Goal: Navigation & Orientation: Find specific page/section

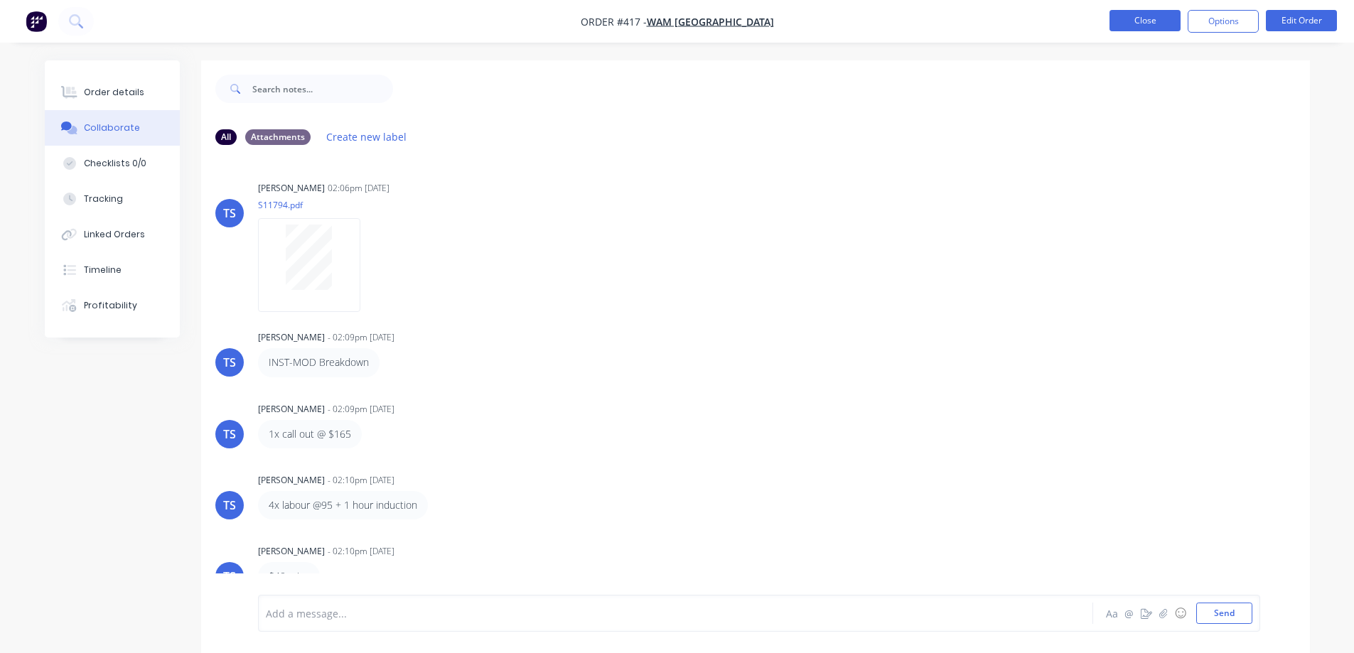
click at [1150, 24] on button "Close" at bounding box center [1144, 20] width 71 height 21
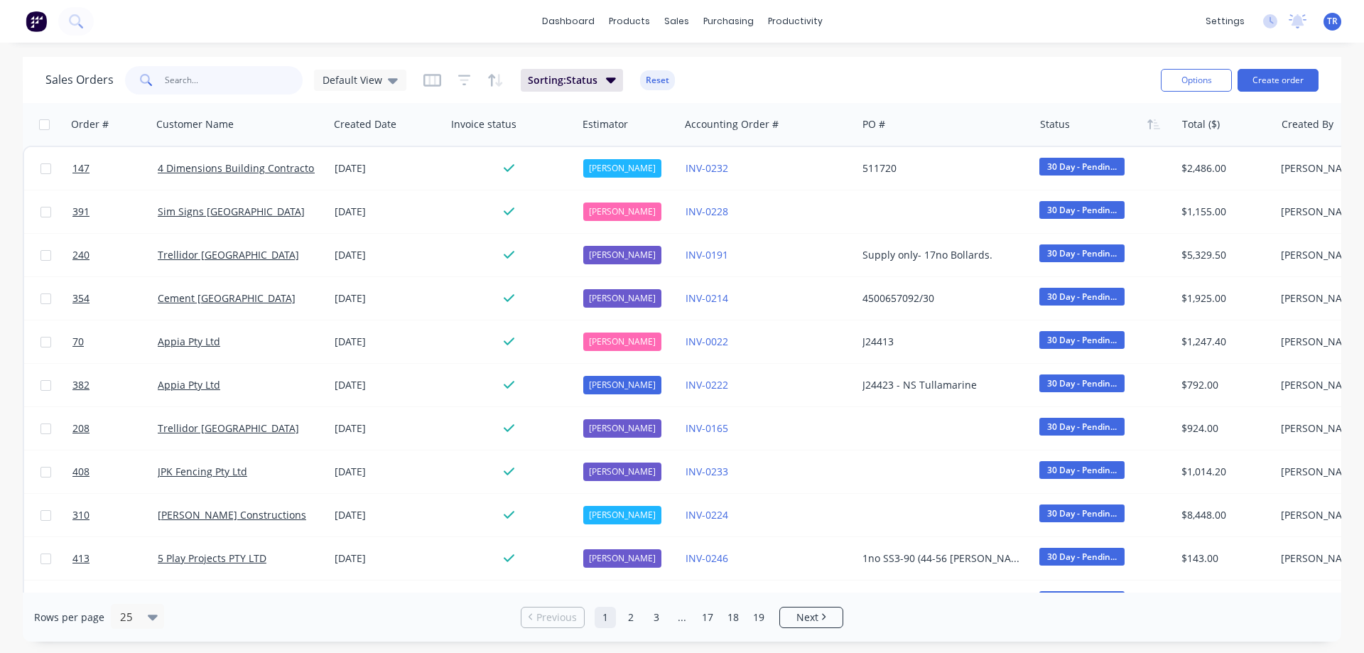
click at [229, 76] on input "text" at bounding box center [234, 80] width 139 height 28
click at [589, 23] on link "dashboard" at bounding box center [568, 21] width 67 height 21
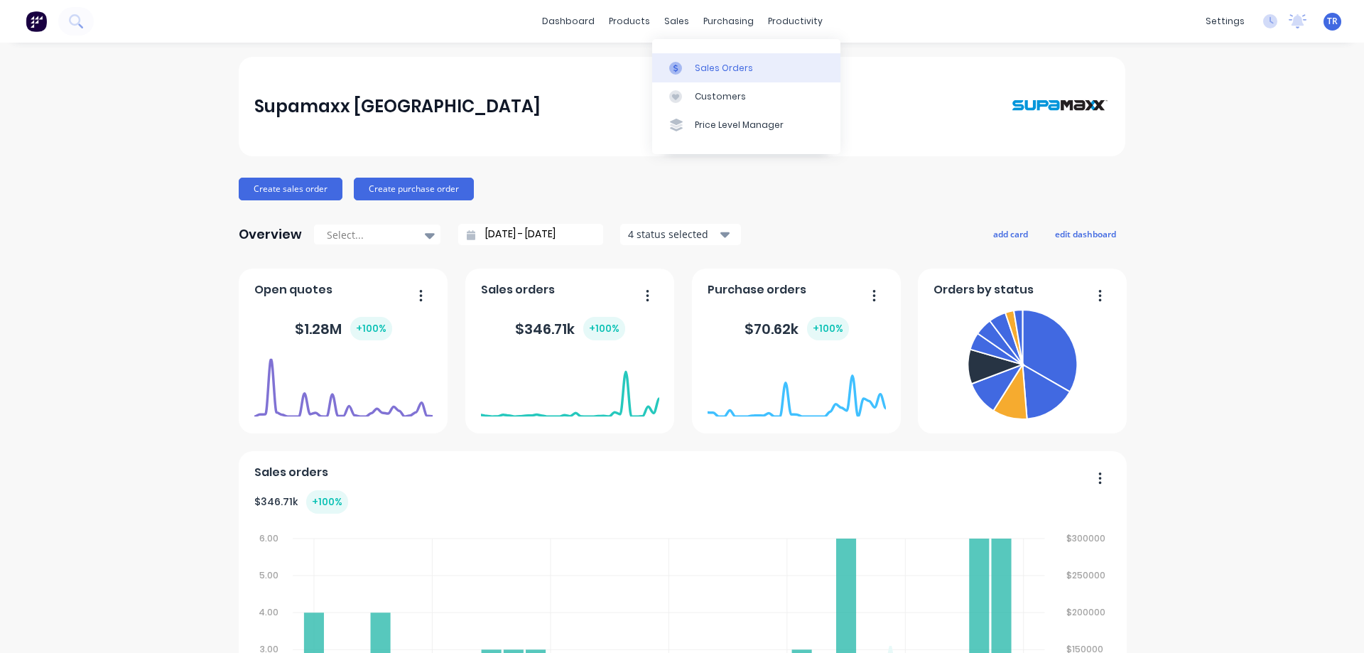
click at [688, 63] on div at bounding box center [679, 68] width 21 height 13
